Goal: Information Seeking & Learning: Check status

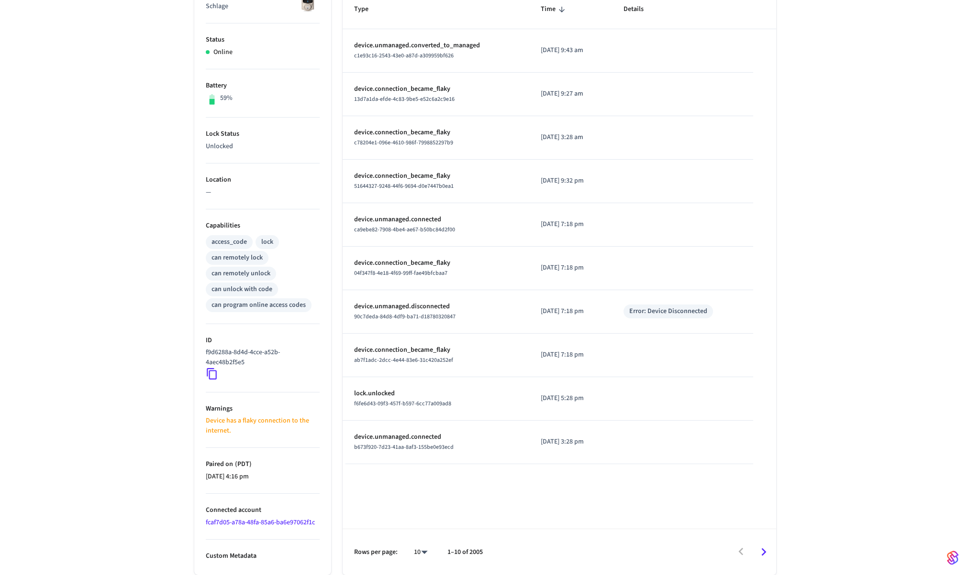
scroll to position [178, 0]
drag, startPoint x: 723, startPoint y: 314, endPoint x: 737, endPoint y: 319, distance: 14.4
click at [718, 314] on div "Error: Device Disconnected" at bounding box center [682, 313] width 118 height 14
drag, startPoint x: 725, startPoint y: 316, endPoint x: 638, endPoint y: 313, distance: 86.6
click at [638, 313] on div "Error: Device Disconnected" at bounding box center [682, 313] width 118 height 14
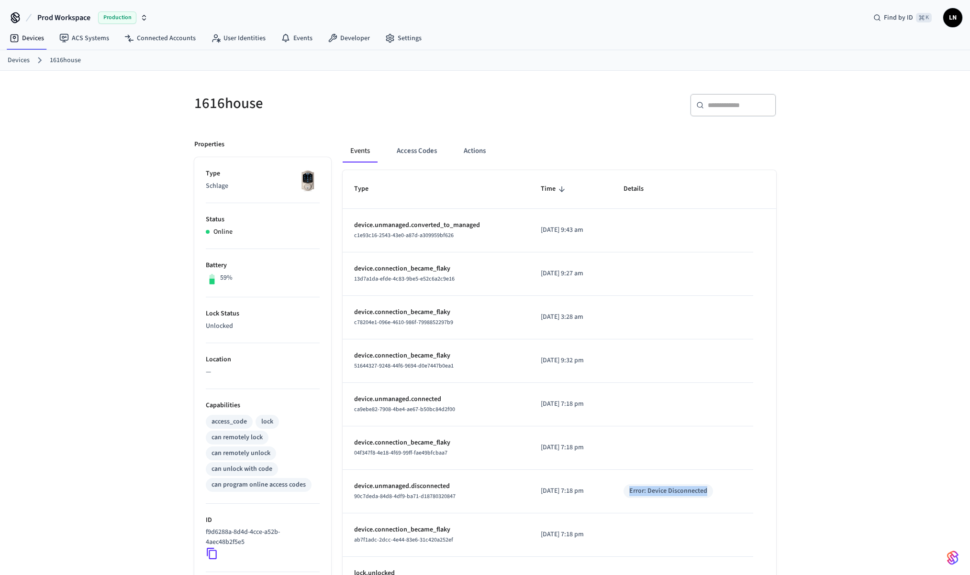
scroll to position [2, 0]
click at [291, 36] on link "Events" at bounding box center [296, 36] width 47 height 17
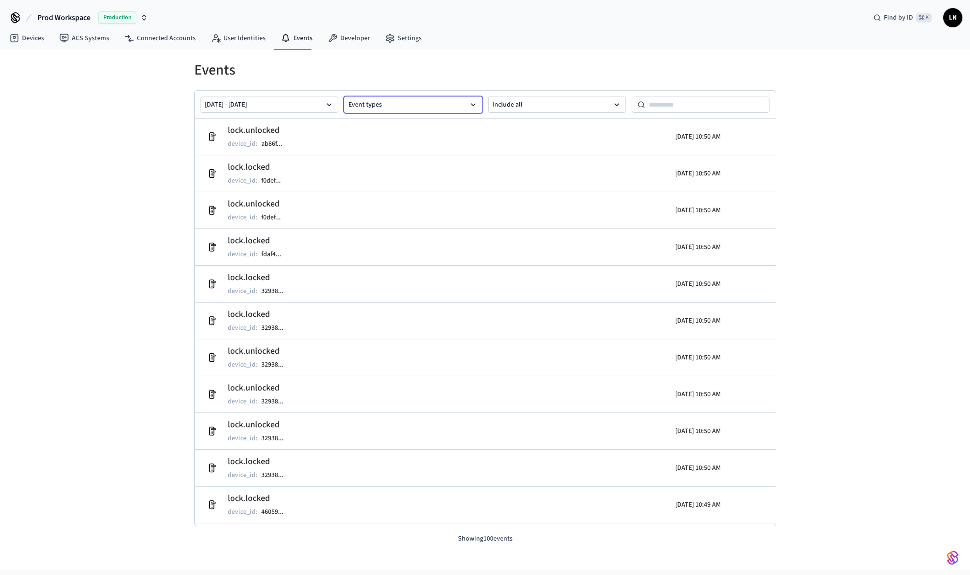
click at [423, 101] on button "Event types" at bounding box center [413, 105] width 138 height 16
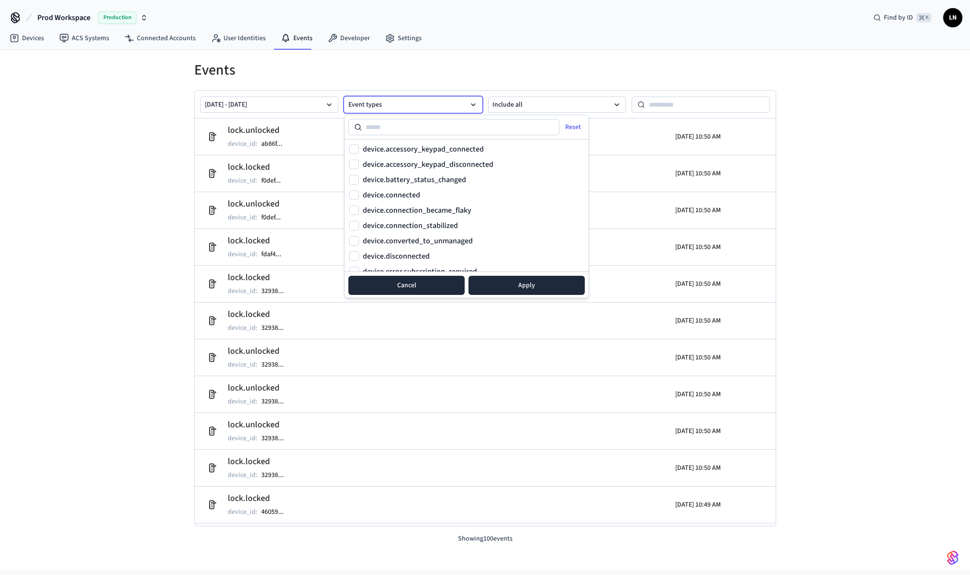
click at [396, 285] on button "Cancel" at bounding box center [406, 285] width 116 height 19
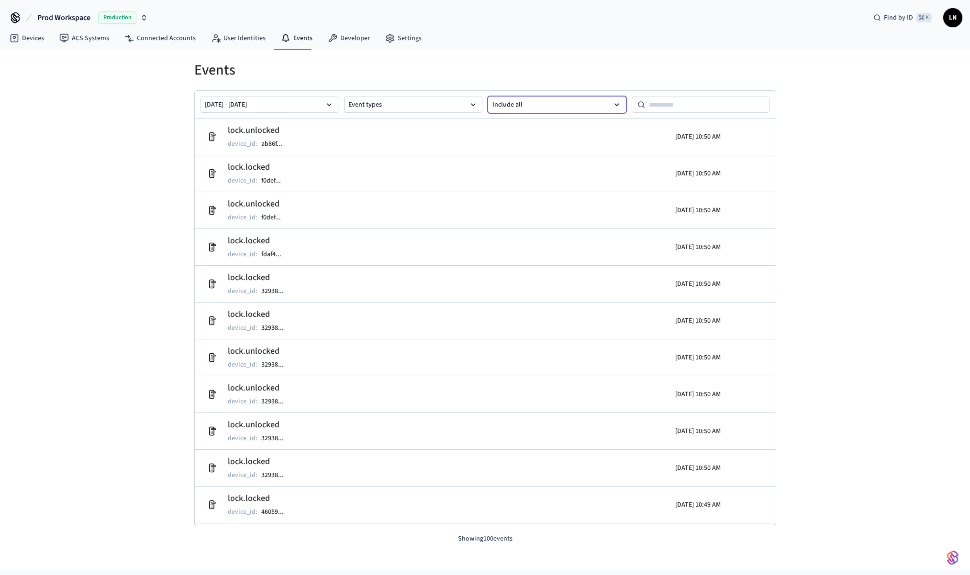
click at [545, 105] on button "Include all" at bounding box center [557, 105] width 138 height 16
click at [532, 156] on button "Errors only" at bounding box center [556, 155] width 137 height 19
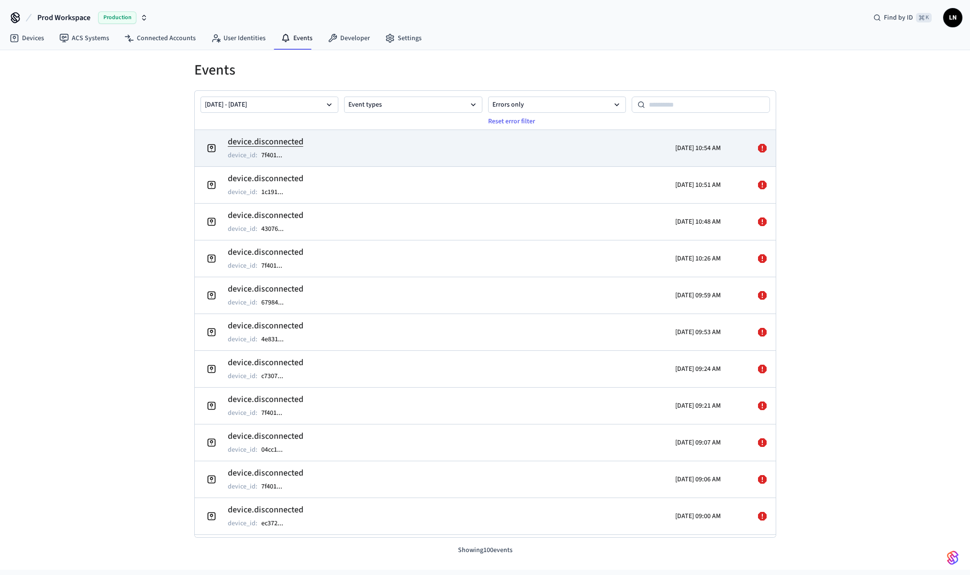
click at [268, 139] on h2 "device.disconnected" at bounding box center [266, 141] width 76 height 13
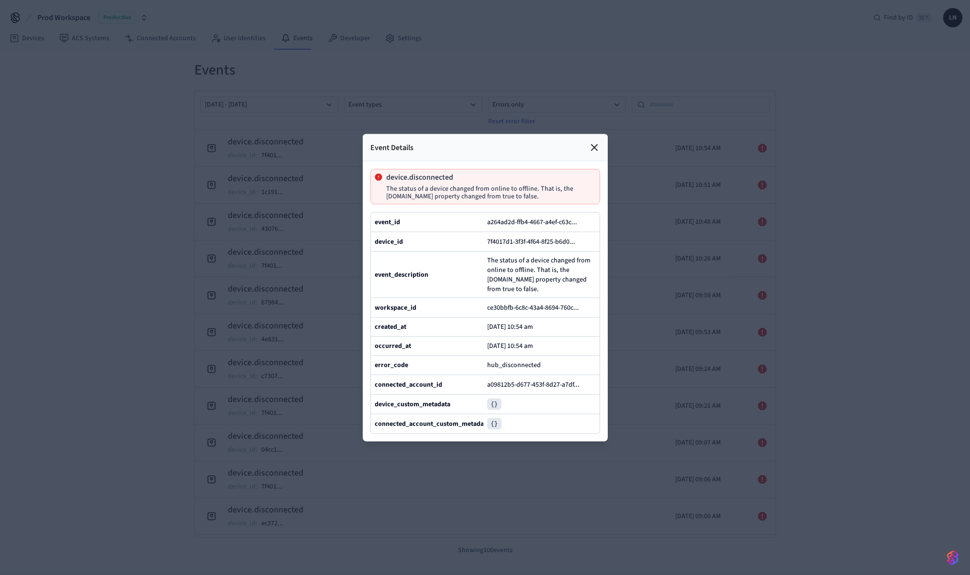
drag, startPoint x: 507, startPoint y: 192, endPoint x: 566, endPoint y: 197, distance: 59.0
click at [566, 197] on p "The status of a device changed from online to offline. That is, the [DOMAIN_NAM…" at bounding box center [489, 192] width 206 height 15
click at [461, 193] on p "The status of a device changed from online to offline. That is, the [DOMAIN_NAM…" at bounding box center [489, 192] width 206 height 15
drag, startPoint x: 470, startPoint y: 197, endPoint x: 561, endPoint y: 198, distance: 90.9
click at [561, 198] on p "The status of a device changed from online to offline. That is, the [DOMAIN_NAM…" at bounding box center [489, 192] width 206 height 15
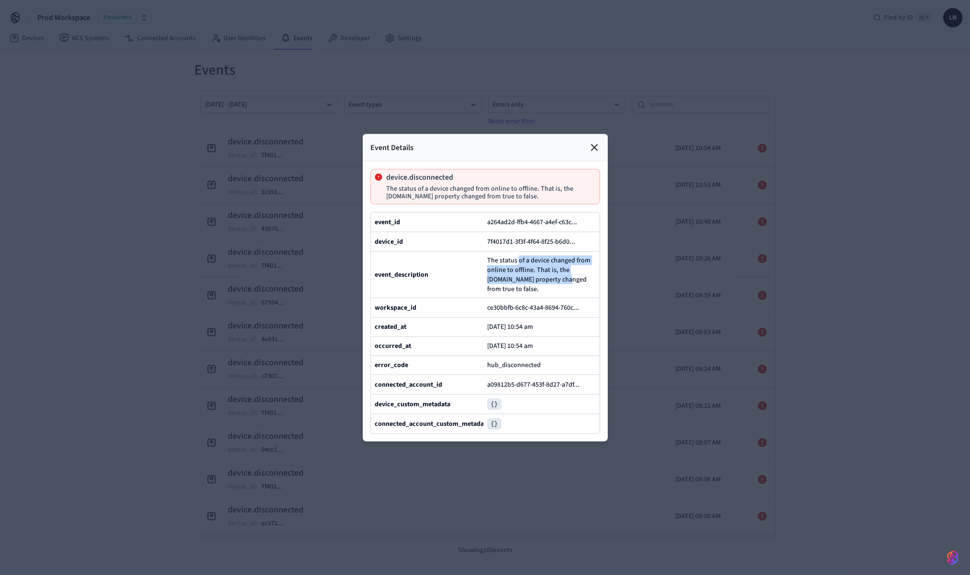
drag, startPoint x: 517, startPoint y: 260, endPoint x: 560, endPoint y: 276, distance: 45.4
click at [560, 276] on span "The status of a device changed from online to offline. That is, the [DOMAIN_NAM…" at bounding box center [541, 274] width 109 height 38
click at [540, 279] on span "The status of a device changed from online to offline. That is, the [DOMAIN_NAM…" at bounding box center [541, 274] width 109 height 38
drag, startPoint x: 503, startPoint y: 279, endPoint x: 556, endPoint y: 299, distance: 56.3
click at [556, 299] on div "event_id a264ad2d-ffb4-4667-a4ef-c63c ... device_id 7f4017d1-3f3f-4f64-8f25-b6d…" at bounding box center [485, 323] width 230 height 222
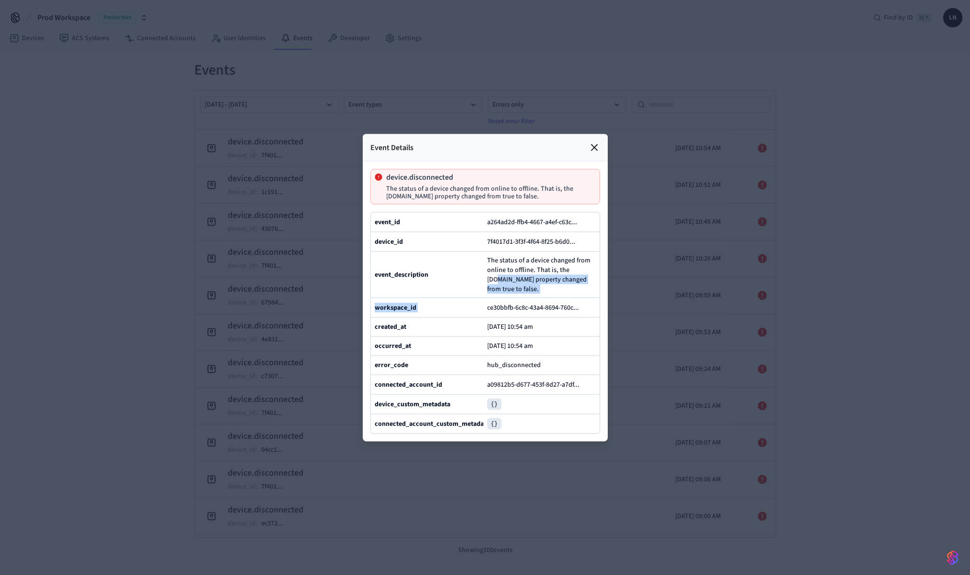
click at [596, 148] on icon at bounding box center [593, 147] width 11 height 11
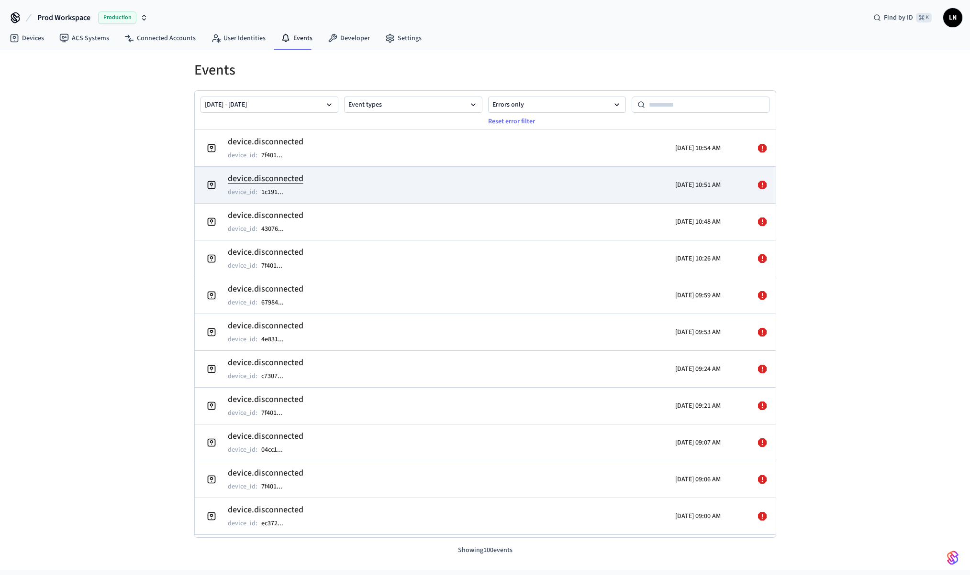
click at [288, 176] on h2 "device.disconnected" at bounding box center [266, 178] width 76 height 13
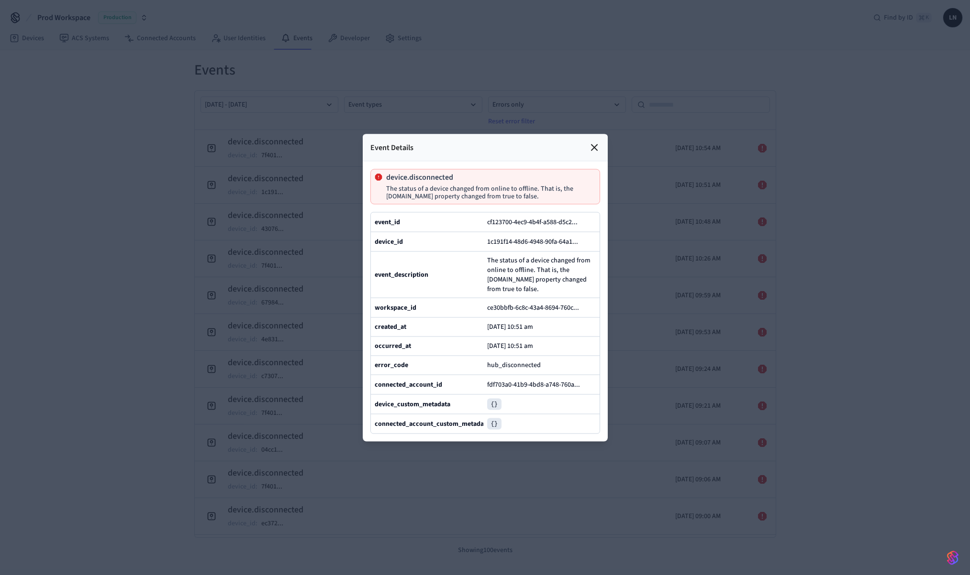
click at [590, 147] on icon at bounding box center [593, 147] width 11 height 11
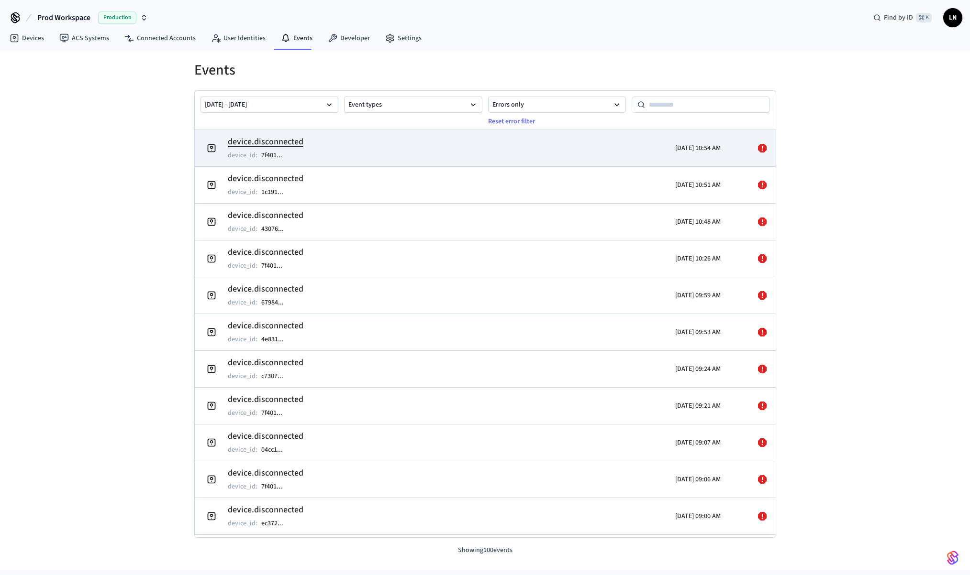
click at [287, 144] on h2 "device.disconnected" at bounding box center [266, 141] width 76 height 13
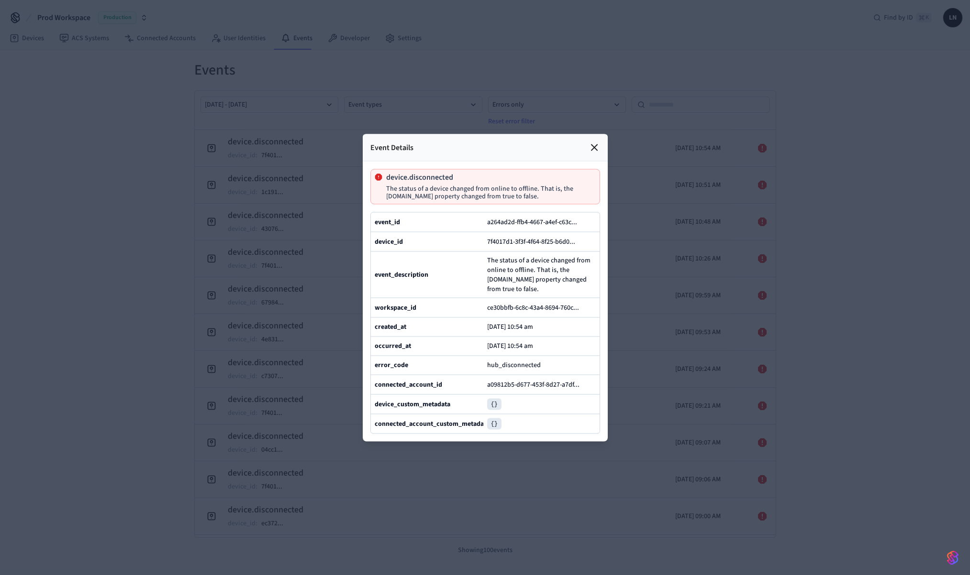
click at [593, 148] on icon at bounding box center [594, 147] width 6 height 6
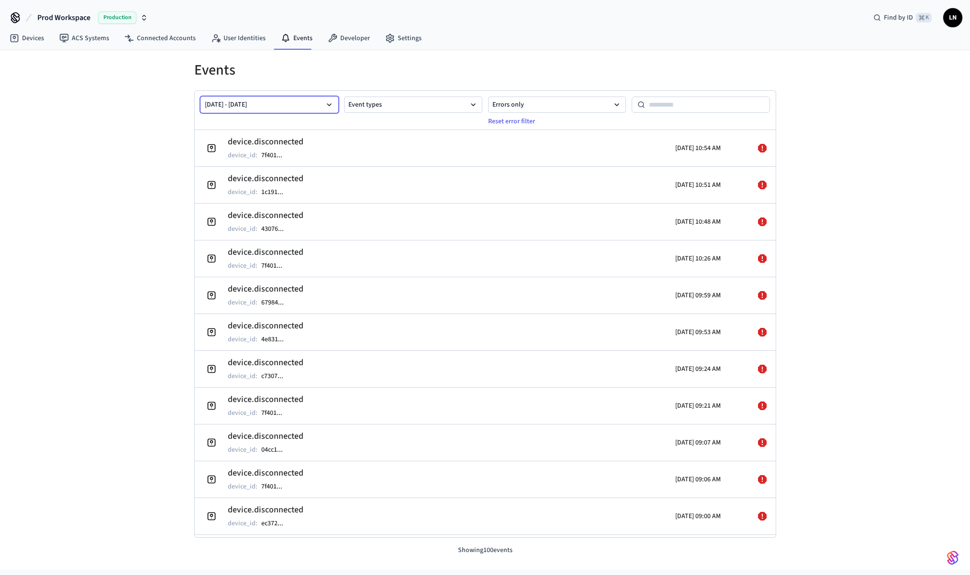
click at [329, 103] on icon "button" at bounding box center [329, 105] width 10 height 10
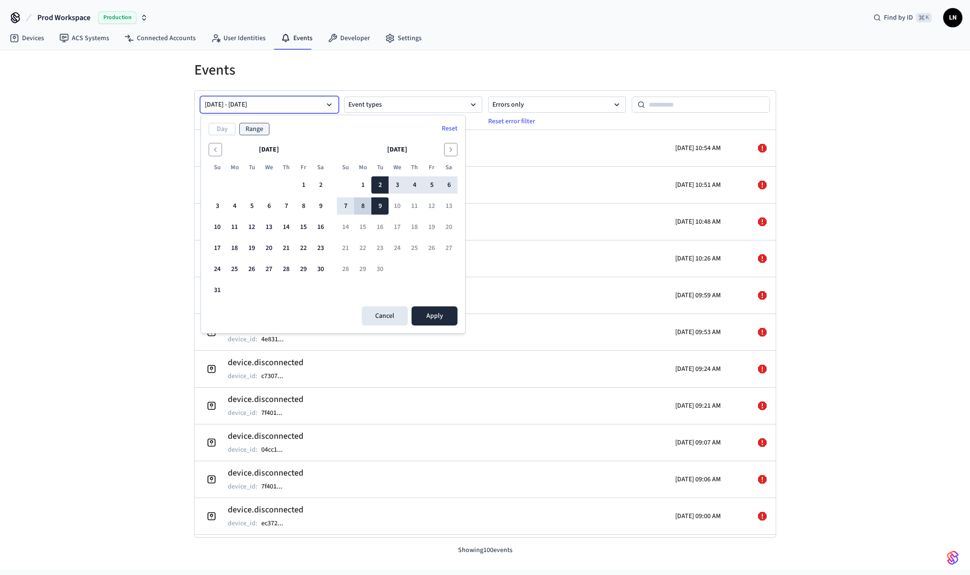
click at [363, 206] on button "8" at bounding box center [362, 206] width 17 height 17
click at [359, 204] on button "8" at bounding box center [362, 206] width 17 height 17
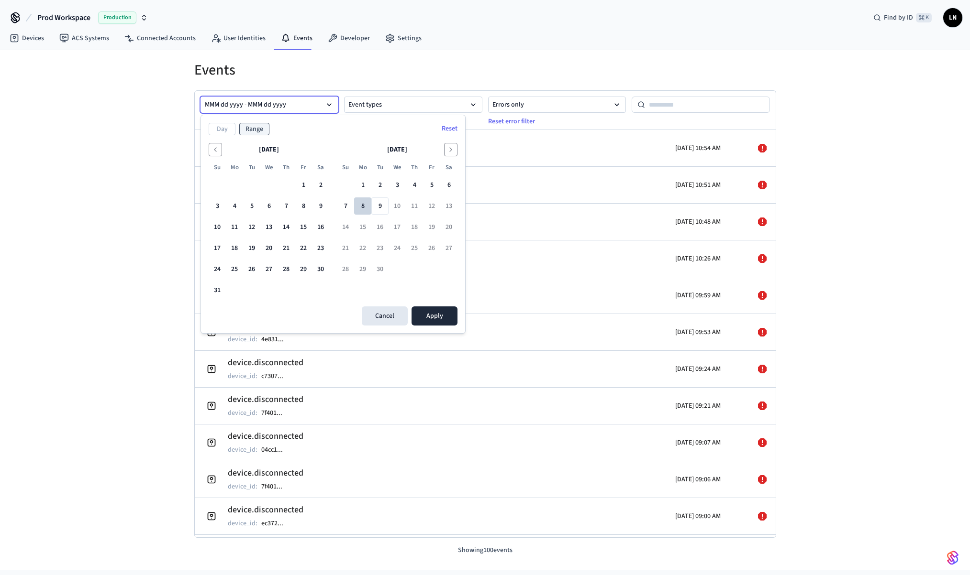
click at [359, 204] on button "8" at bounding box center [362, 206] width 17 height 17
click at [221, 125] on button "Day" at bounding box center [222, 129] width 27 height 12
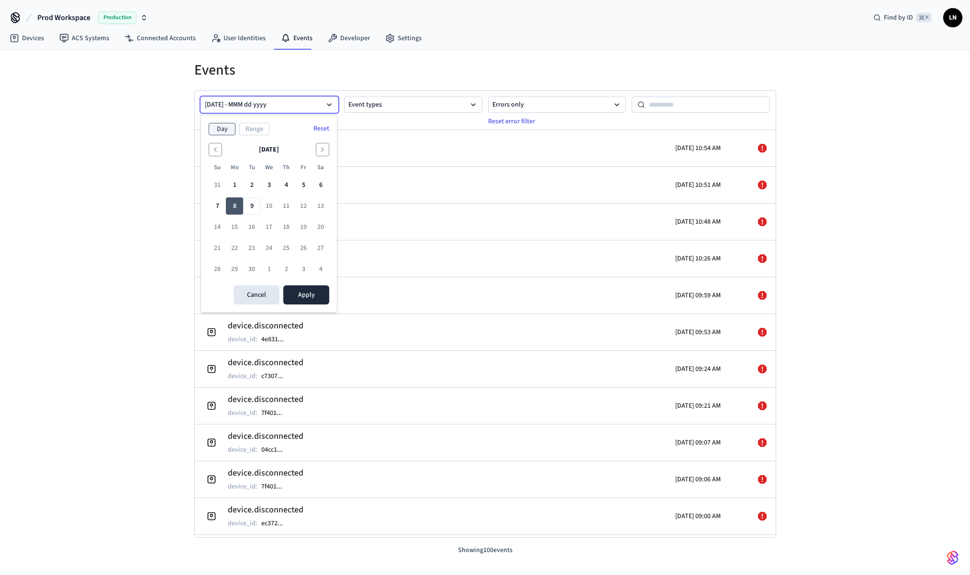
click at [238, 205] on button "8" at bounding box center [234, 206] width 17 height 17
click at [304, 294] on button "Apply" at bounding box center [306, 295] width 46 height 19
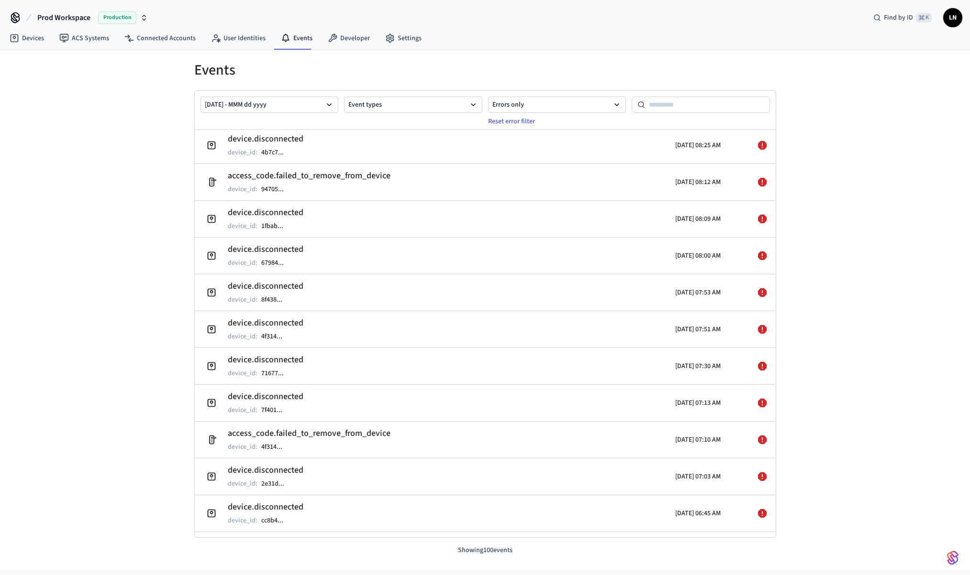
scroll to position [2894, 0]
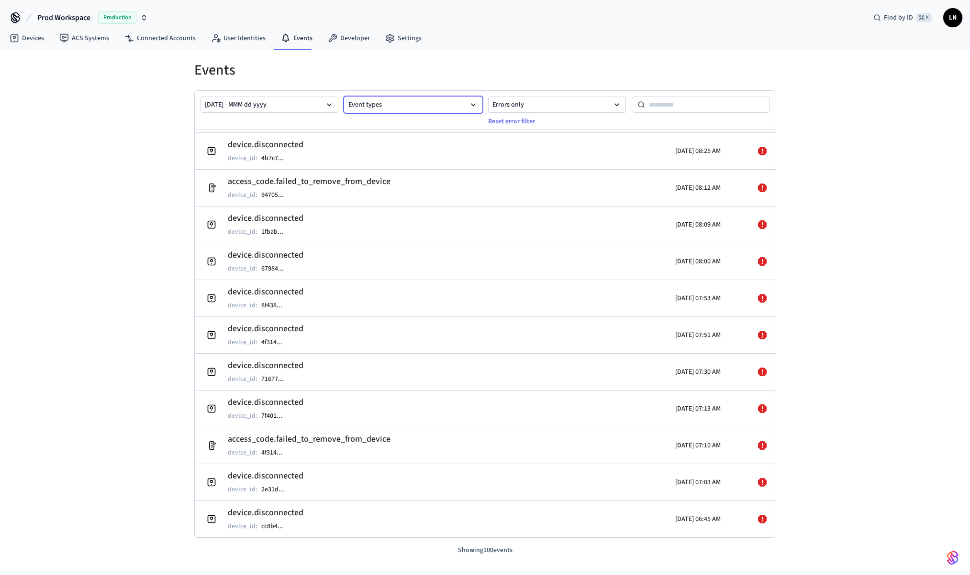
click at [412, 104] on button "Event types" at bounding box center [413, 105] width 138 height 16
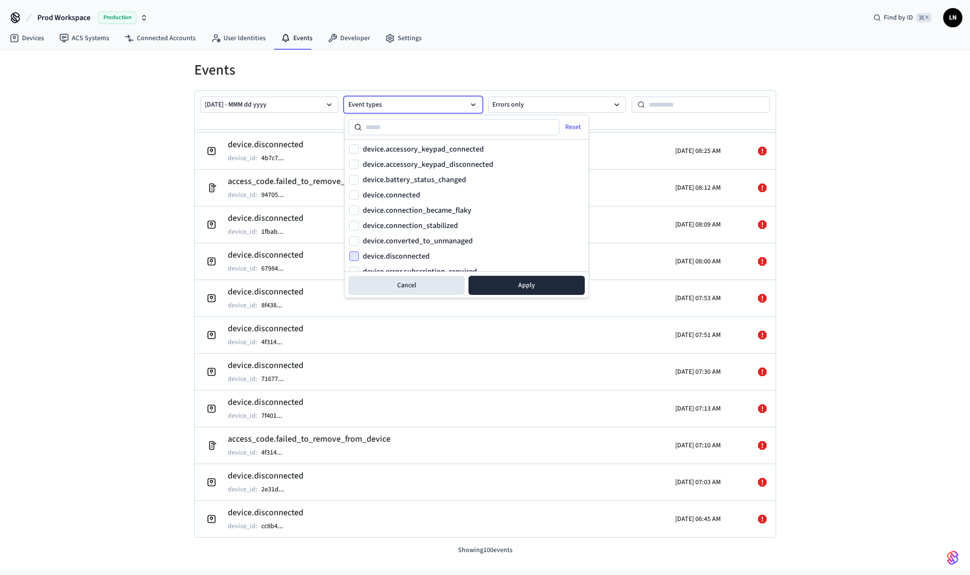
click at [354, 254] on button "device.disconnected" at bounding box center [354, 257] width 10 height 10
click at [512, 282] on button "Apply" at bounding box center [526, 285] width 116 height 19
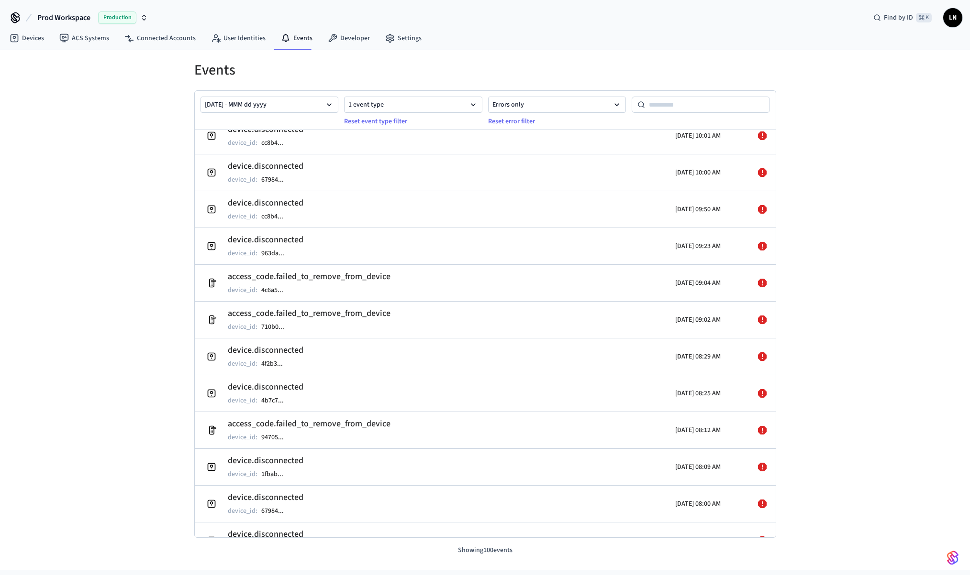
scroll to position [2726, 0]
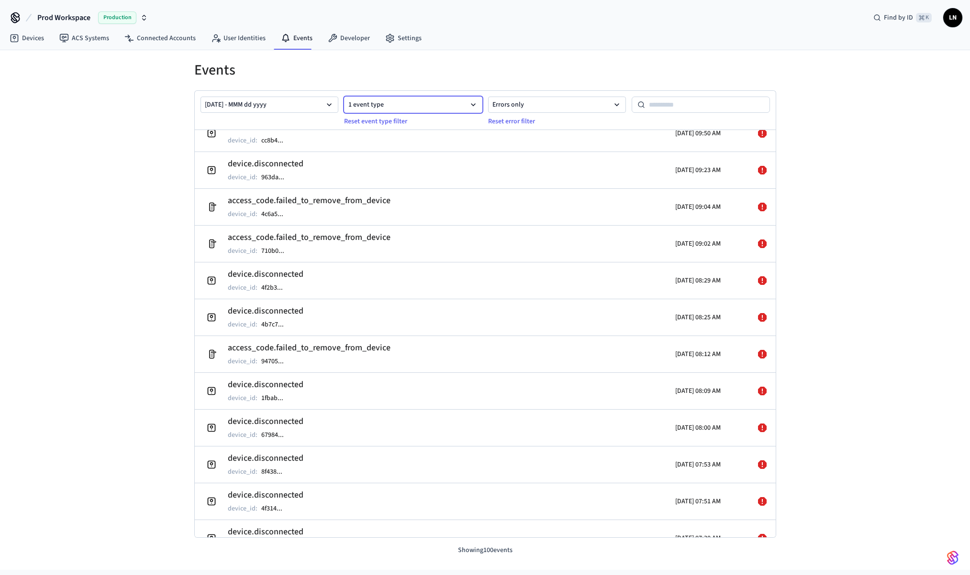
click at [418, 104] on button "1 event type" at bounding box center [413, 105] width 138 height 16
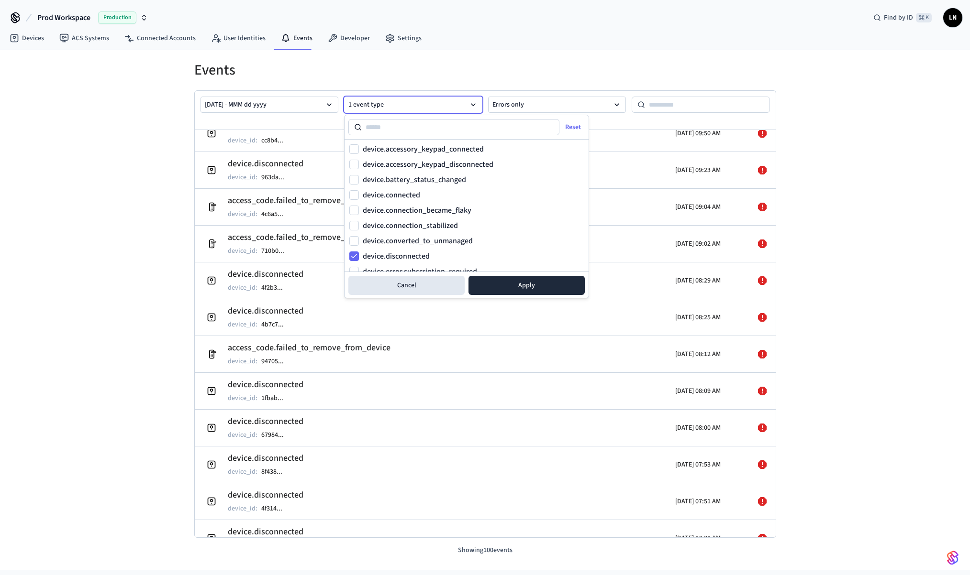
click at [463, 67] on h1 "Events" at bounding box center [485, 70] width 582 height 17
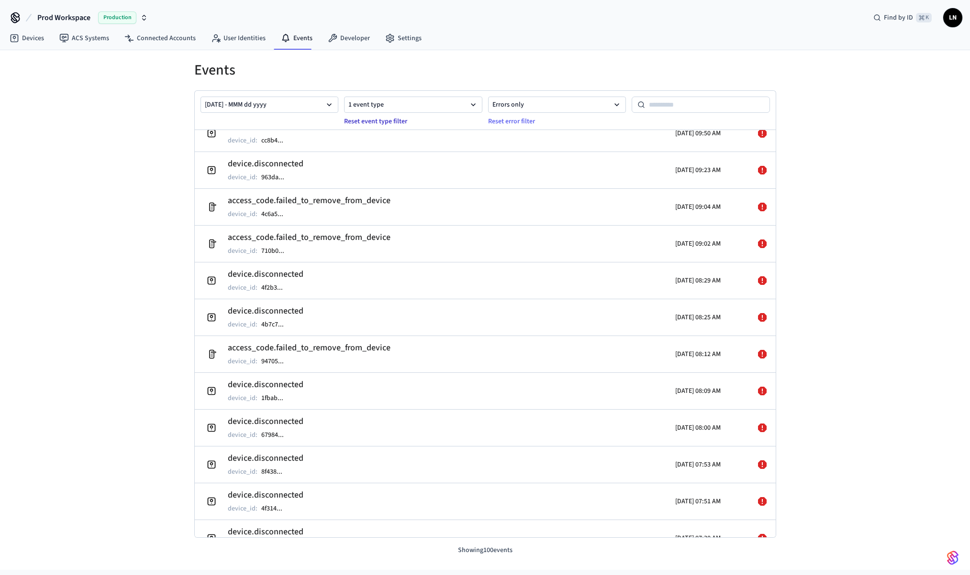
click at [382, 123] on button "Reset event type filter" at bounding box center [375, 121] width 75 height 15
